Goal: Information Seeking & Learning: Learn about a topic

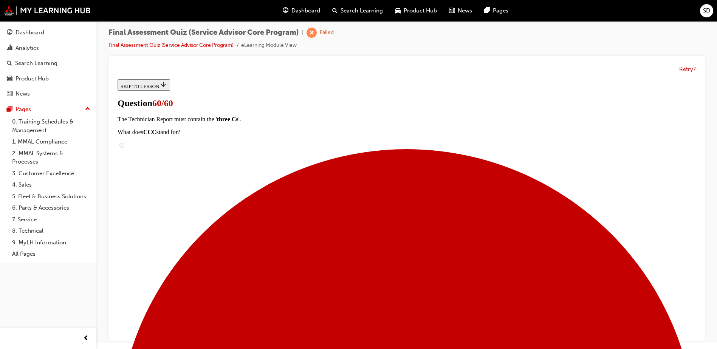
scroll to position [123, 0]
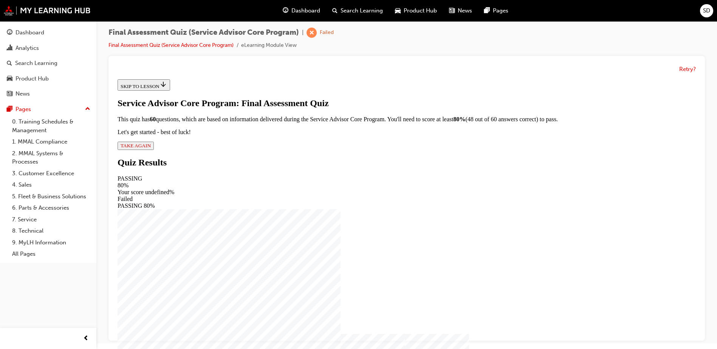
scroll to position [5, 0]
click at [154, 150] on button "TAKE AGAIN" at bounding box center [136, 146] width 36 height 8
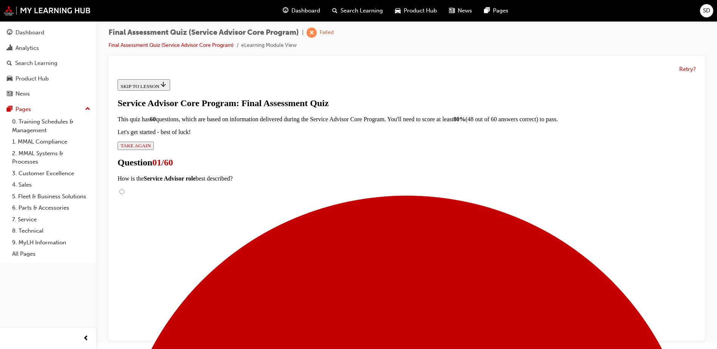
click at [124, 194] on input "Our role is not to diagnose the issue, but to gather relevant, sufficient and a…" at bounding box center [121, 191] width 5 height 5
radio input "true"
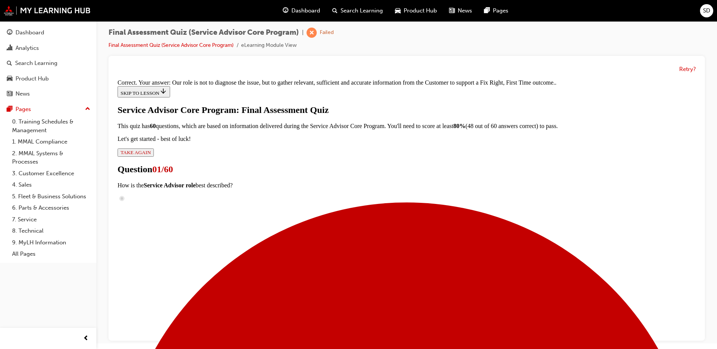
scroll to position [162, 0]
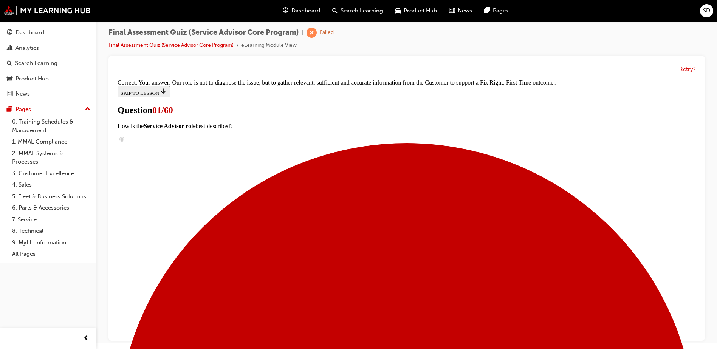
scroll to position [111, 0]
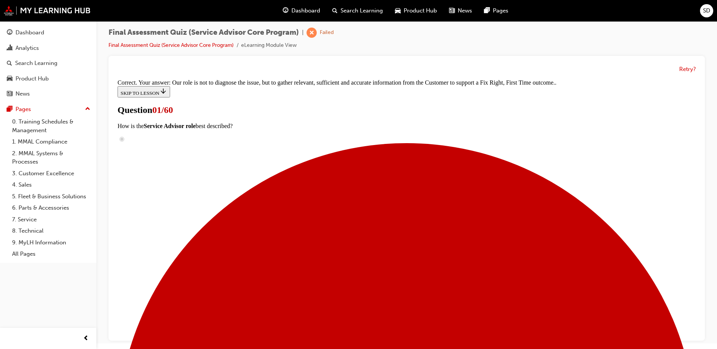
radio input "true"
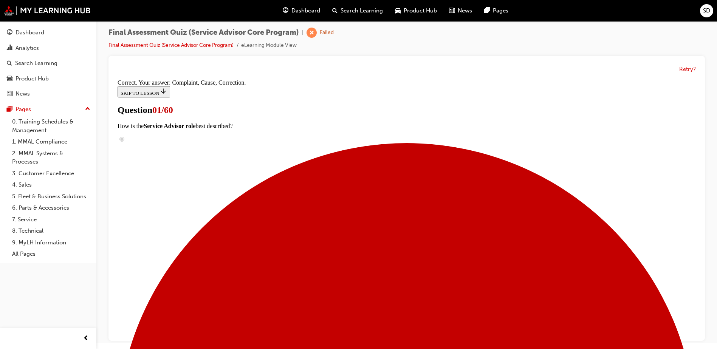
scroll to position [135, 0]
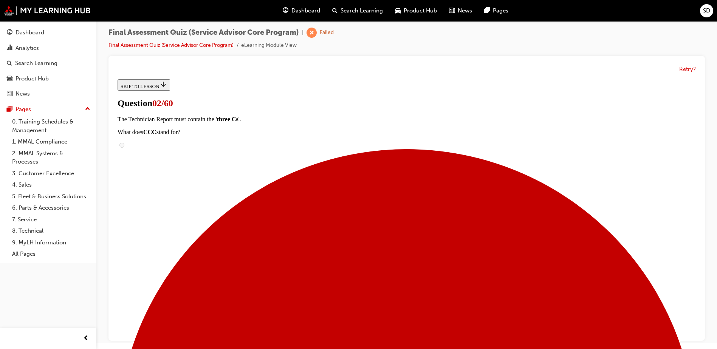
scroll to position [76, 0]
radio input "true"
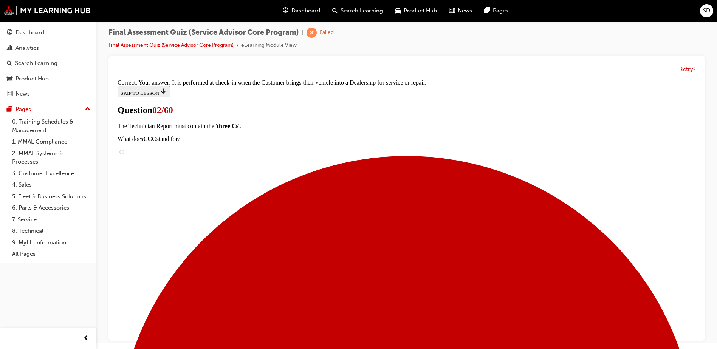
scroll to position [139, 0]
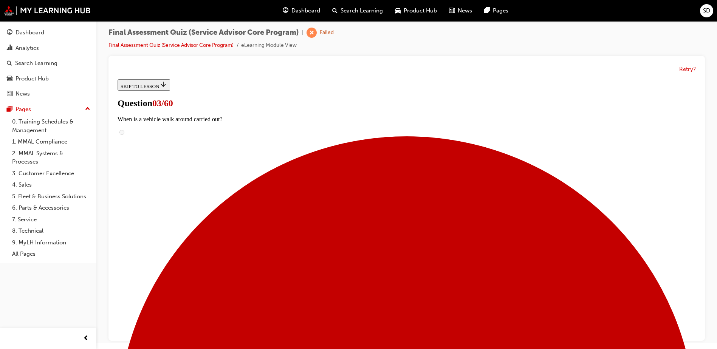
radio input "true"
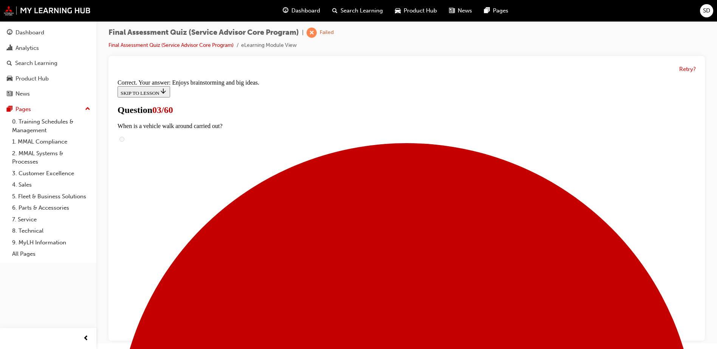
scroll to position [109, 0]
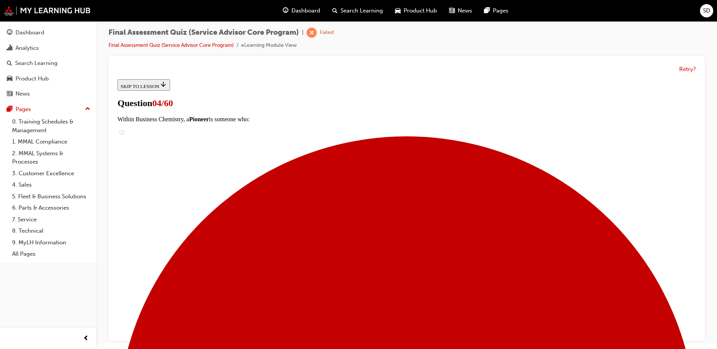
scroll to position [113, 0]
checkbox input "true"
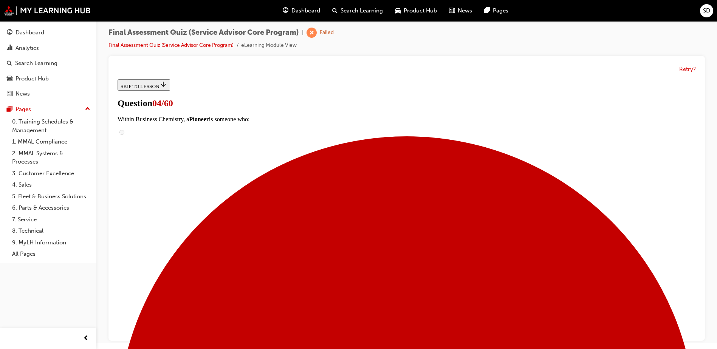
checkbox input "true"
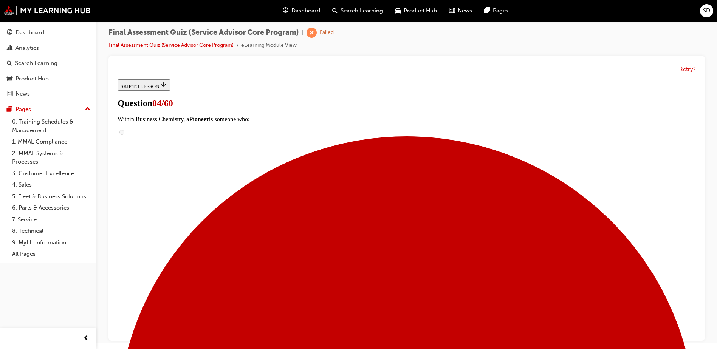
checkbox input "true"
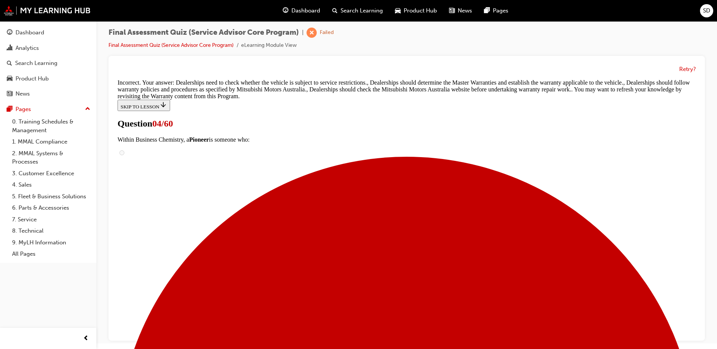
scroll to position [237, 0]
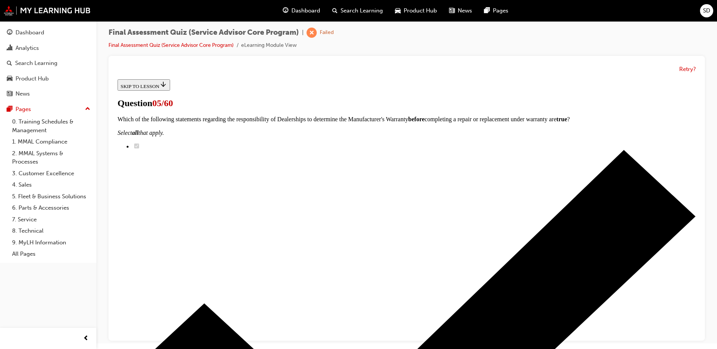
scroll to position [113, 0]
checkbox input "true"
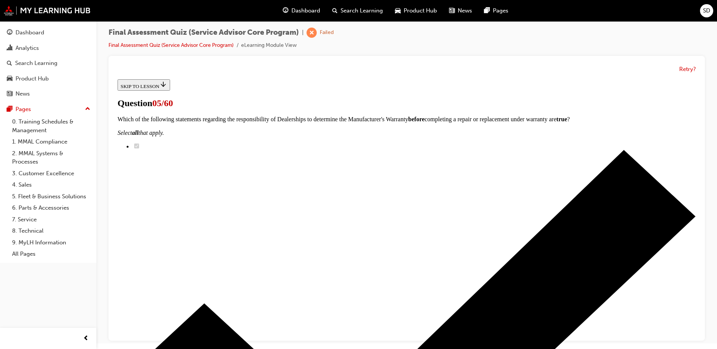
checkbox input "true"
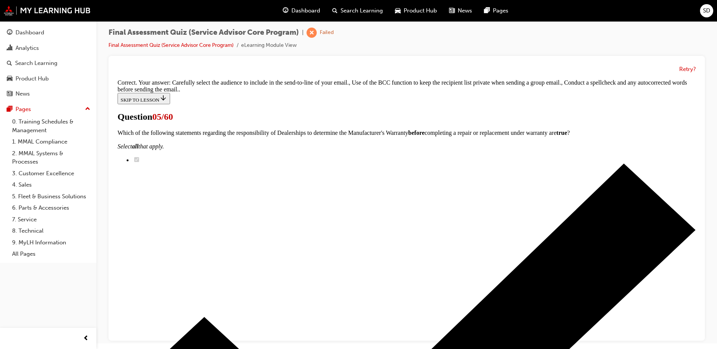
scroll to position [188, 0]
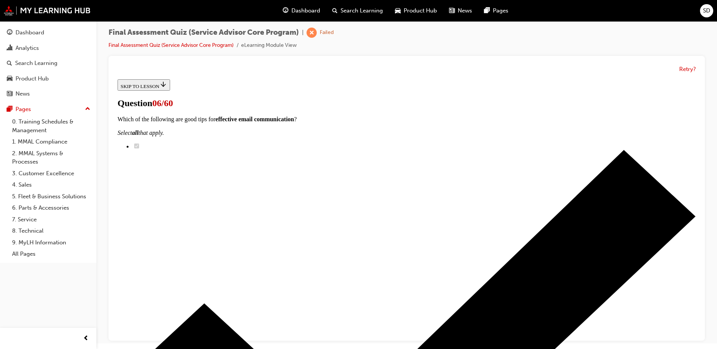
radio input "true"
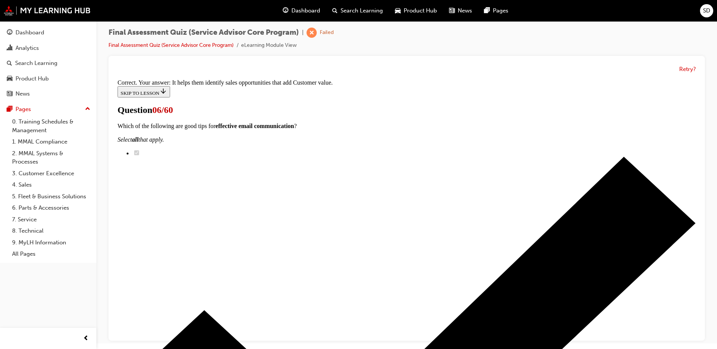
scroll to position [117, 0]
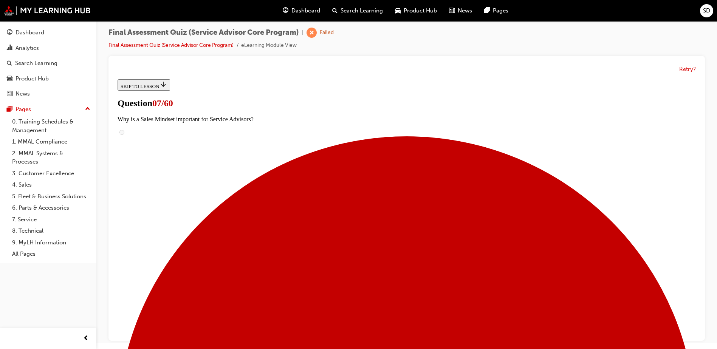
scroll to position [76, 0]
